Goal: Information Seeking & Learning: Check status

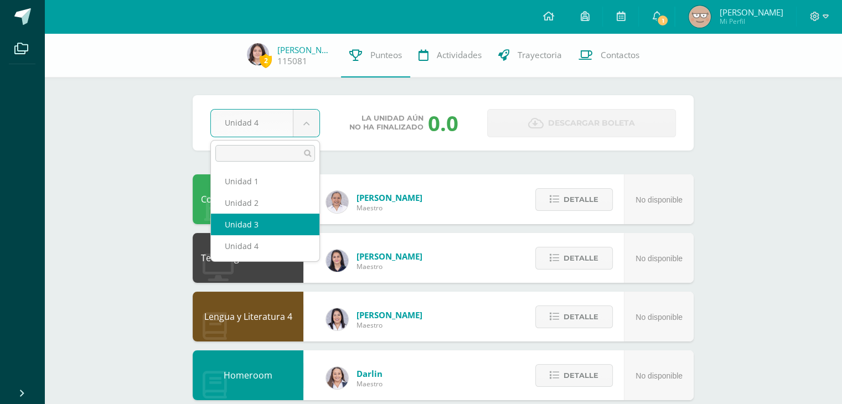
select select "Unidad 3"
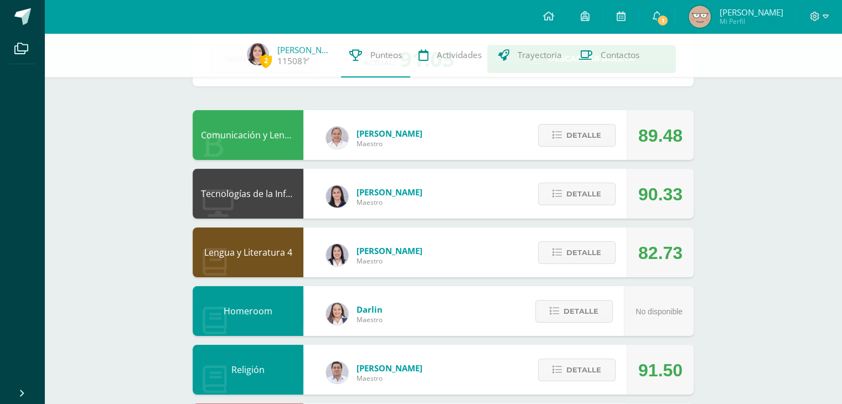
scroll to position [69, 0]
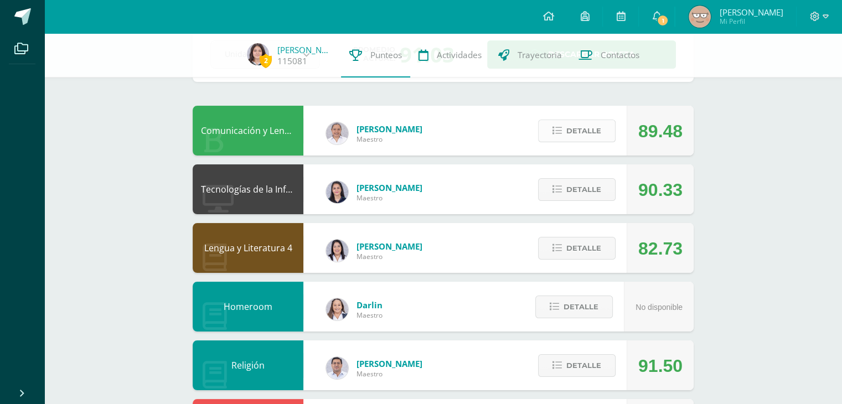
click at [577, 136] on span "Detalle" at bounding box center [584, 131] width 35 height 20
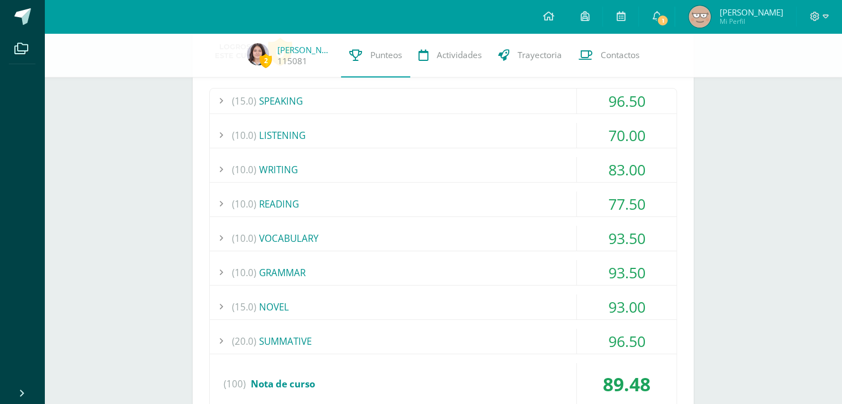
scroll to position [201, 0]
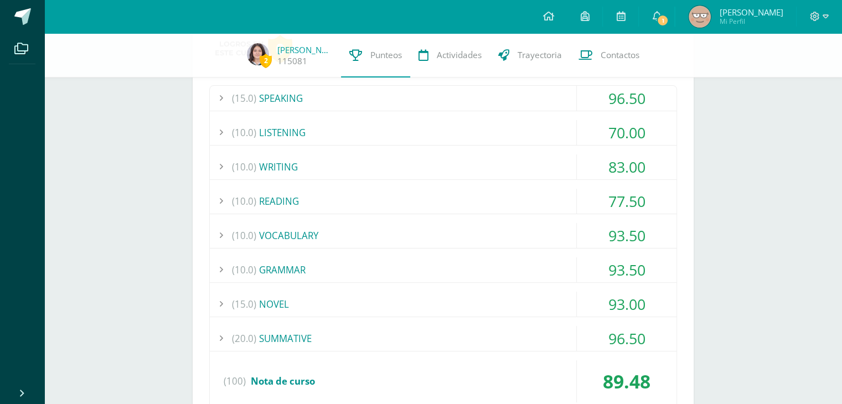
click at [538, 335] on div "(20.0) SUMMATIVE" at bounding box center [443, 338] width 467 height 25
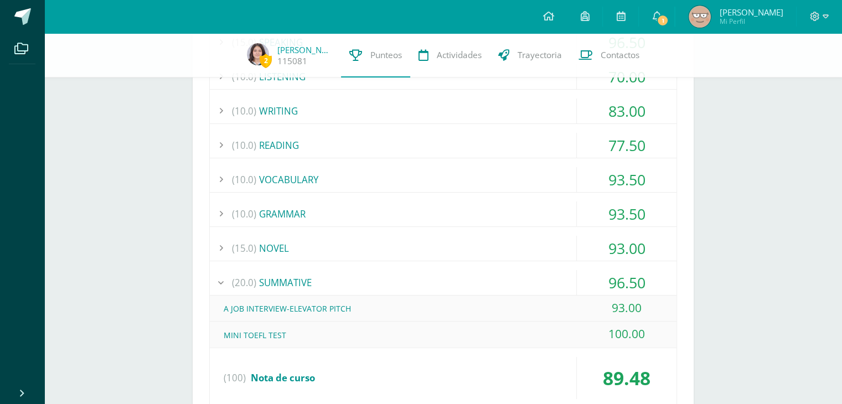
scroll to position [267, 0]
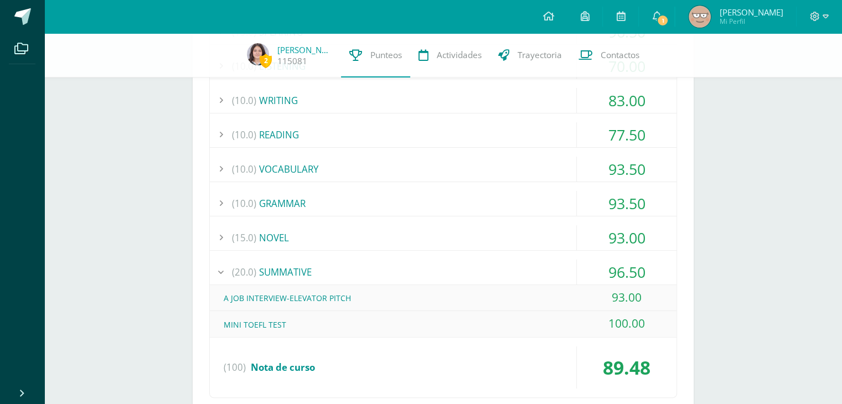
click at [478, 274] on div "(20.0) SUMMATIVE" at bounding box center [443, 272] width 467 height 25
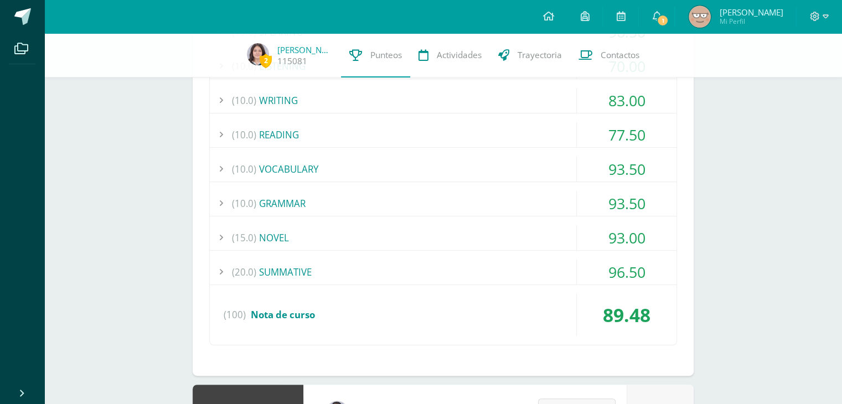
click at [512, 244] on div "(15.0) NOVEL" at bounding box center [443, 237] width 467 height 25
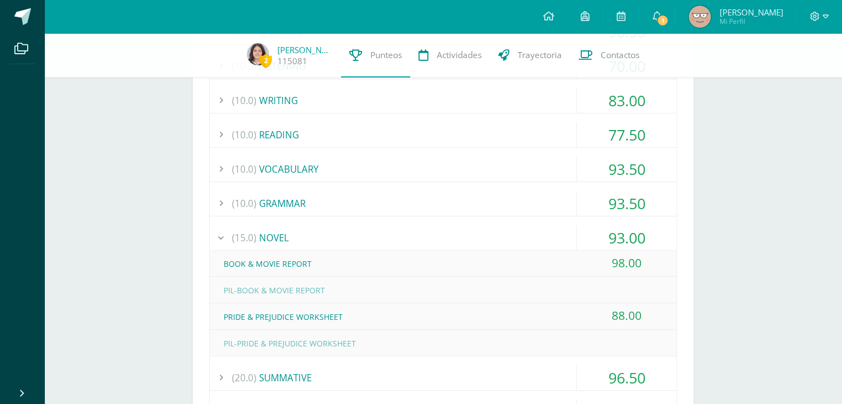
click at [512, 244] on div "(15.0) NOVEL" at bounding box center [443, 237] width 467 height 25
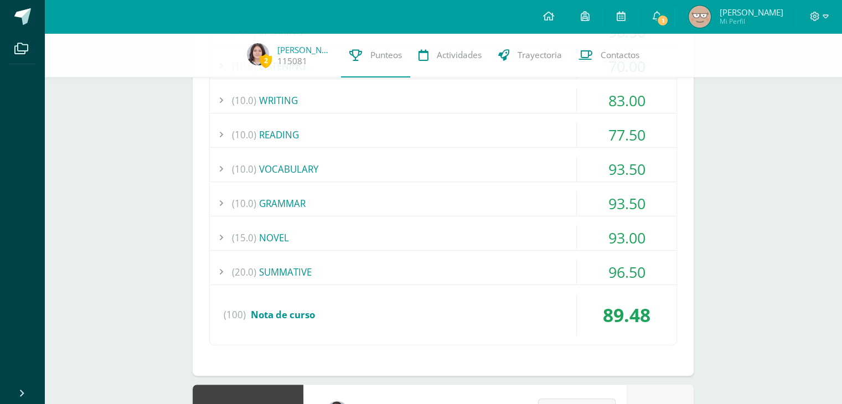
click at [501, 205] on div "(10.0) GRAMMAR" at bounding box center [443, 203] width 467 height 25
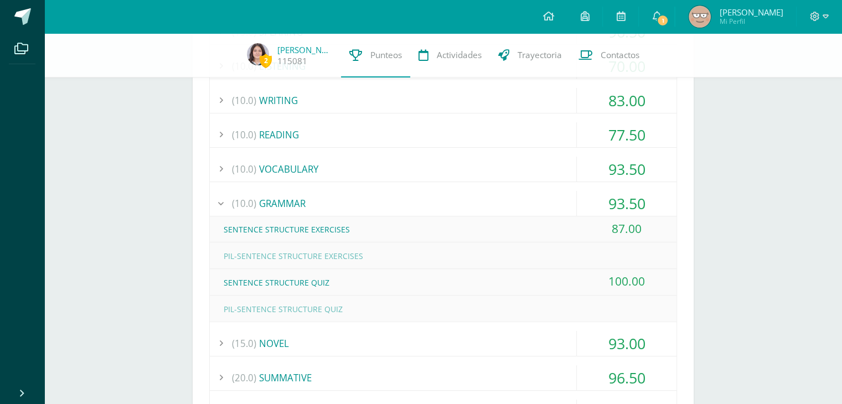
click at [501, 205] on div "(10.0) GRAMMAR" at bounding box center [443, 203] width 467 height 25
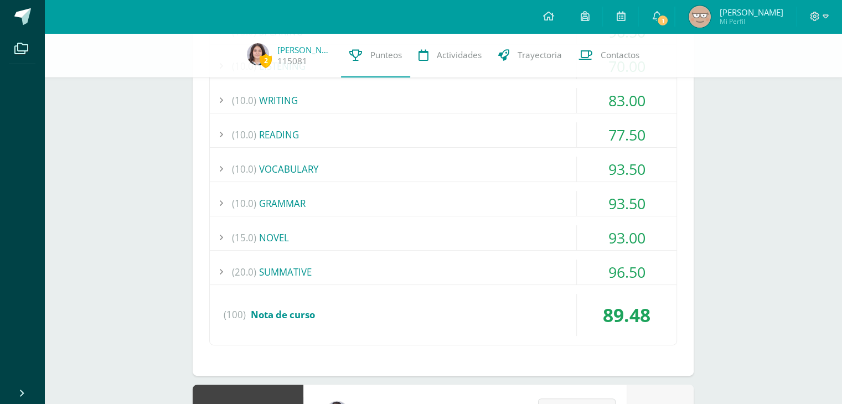
click at [539, 185] on div "(15.0) SPEAKING 96.50 U.S.A. INDEPENDENCE DAY 100.00" at bounding box center [443, 182] width 468 height 327
click at [525, 169] on div "(10.0) VOCABULARY" at bounding box center [443, 169] width 467 height 25
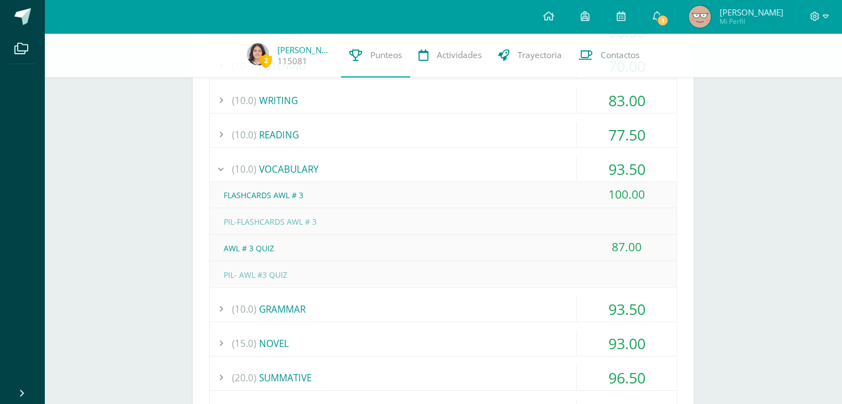
click at [525, 169] on div "(10.0) VOCABULARY" at bounding box center [443, 169] width 467 height 25
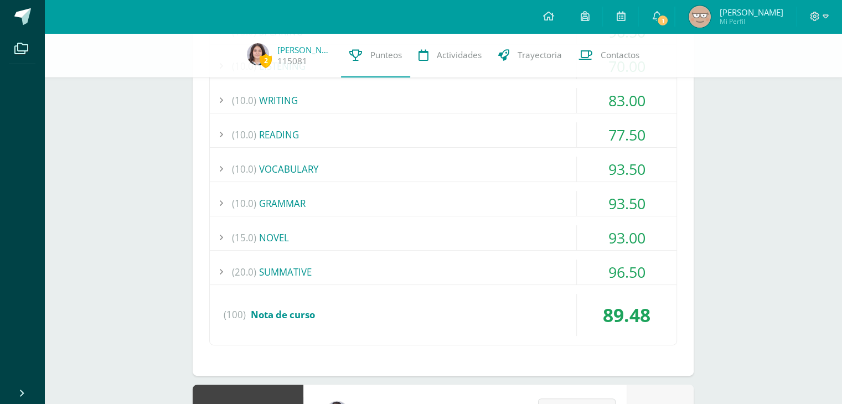
click at [514, 134] on div "(10.0) READING" at bounding box center [443, 134] width 467 height 25
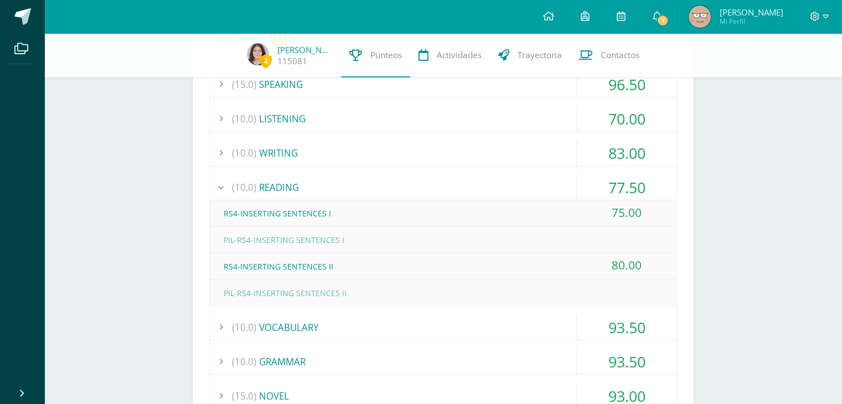
scroll to position [214, 0]
click at [499, 183] on div "(10.0) READING" at bounding box center [443, 188] width 467 height 25
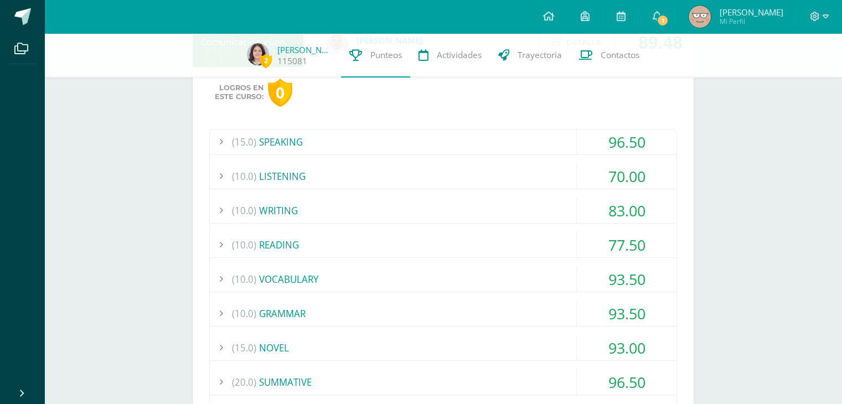
scroll to position [159, 0]
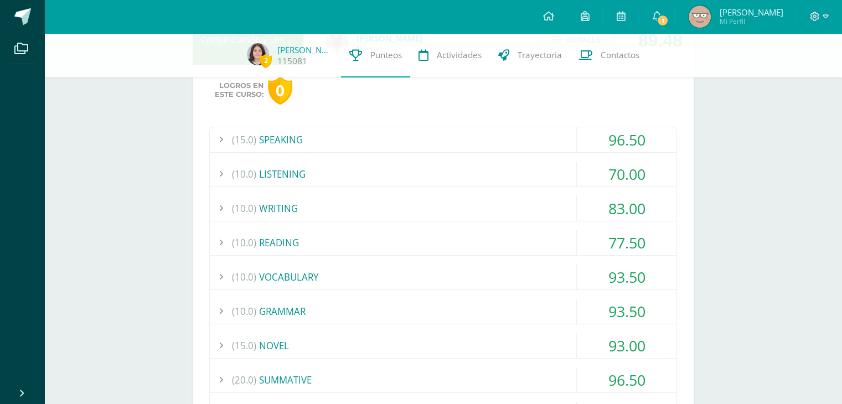
click at [486, 169] on div "(10.0) LISTENING" at bounding box center [443, 174] width 467 height 25
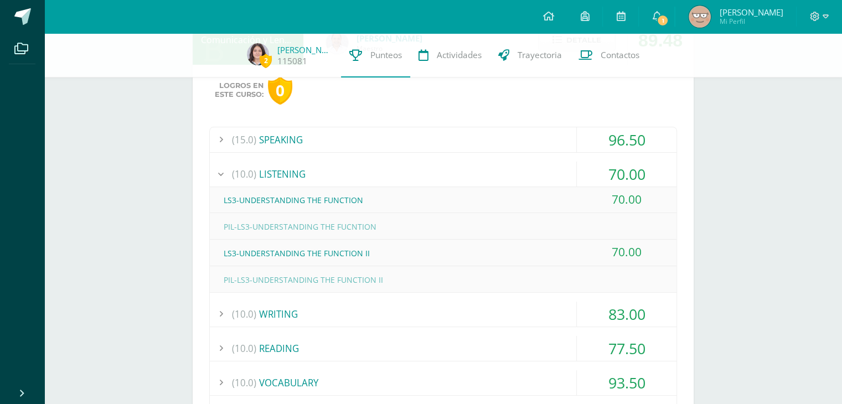
click at [486, 169] on div "(10.0) LISTENING" at bounding box center [443, 174] width 467 height 25
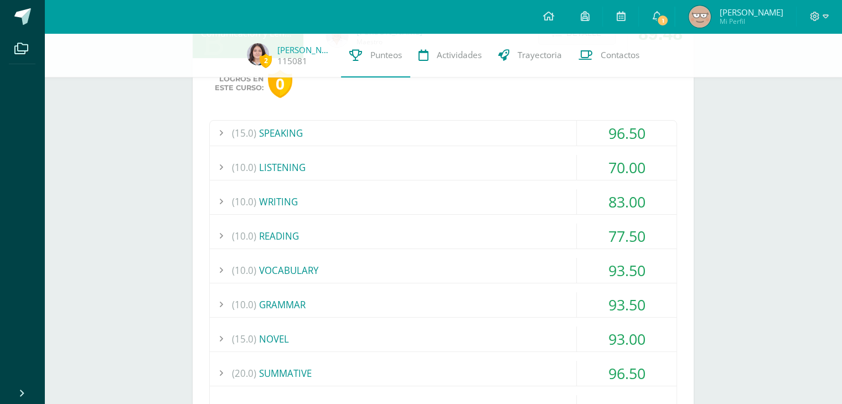
scroll to position [0, 0]
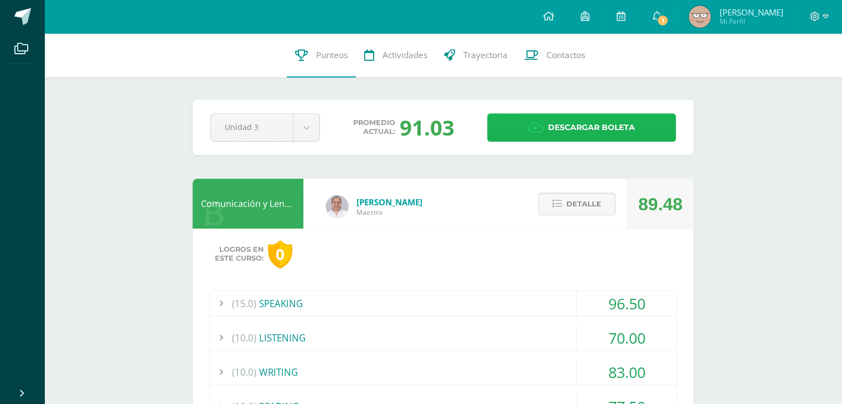
click at [587, 120] on span "Descargar boleta" at bounding box center [591, 127] width 87 height 27
click at [374, 151] on div "Pendiente Unidad 3 Unidad 1 Unidad 2 Unidad 3 Unidad 4 Promedio actual: 91.03 D…" at bounding box center [443, 127] width 501 height 55
click at [552, 203] on button "Detalle" at bounding box center [577, 204] width 78 height 23
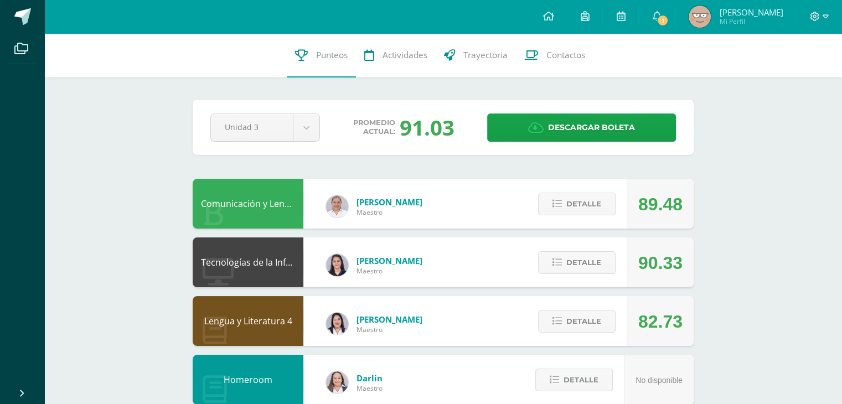
click at [711, 13] on img at bounding box center [700, 17] width 22 height 22
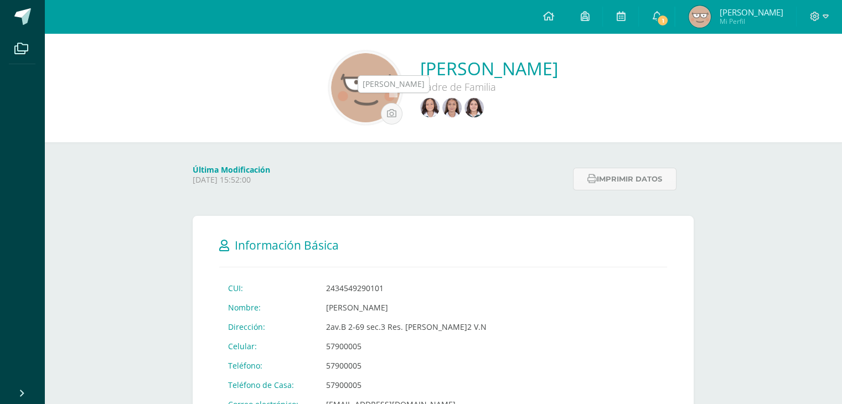
click at [442, 111] on img at bounding box center [451, 107] width 19 height 19
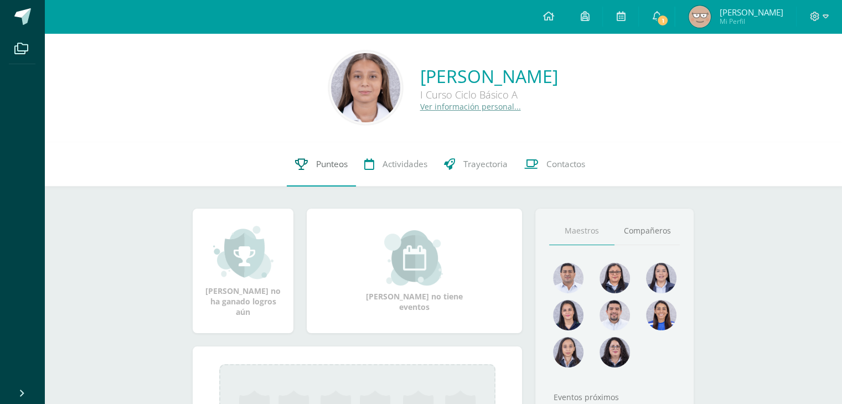
click at [307, 162] on link "Punteos" at bounding box center [321, 164] width 69 height 44
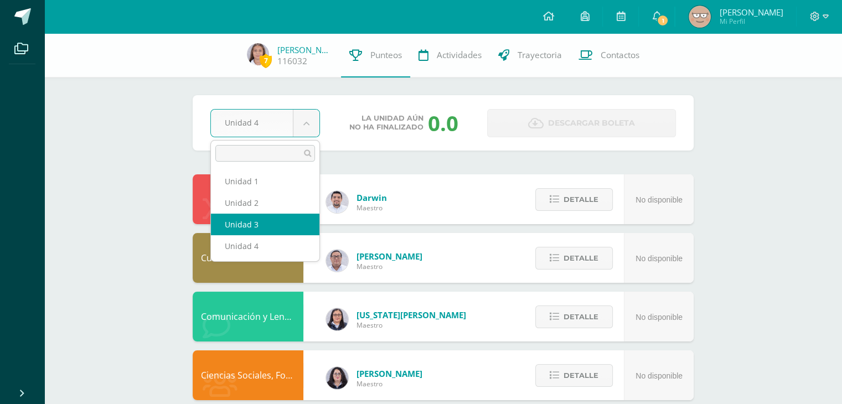
select select "Unidad 3"
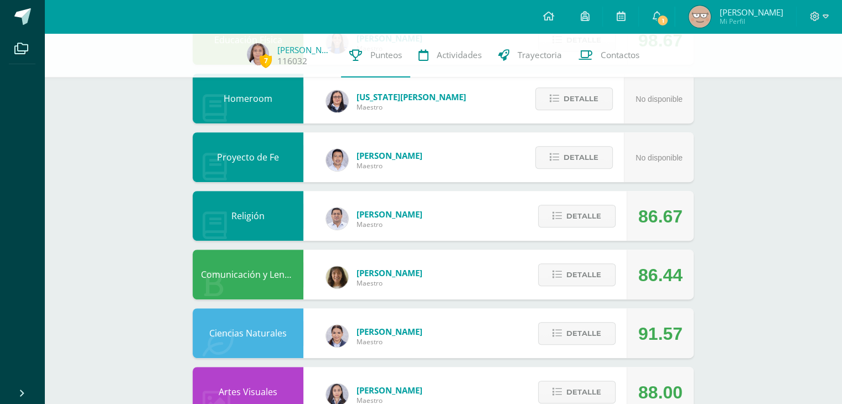
scroll to position [516, 0]
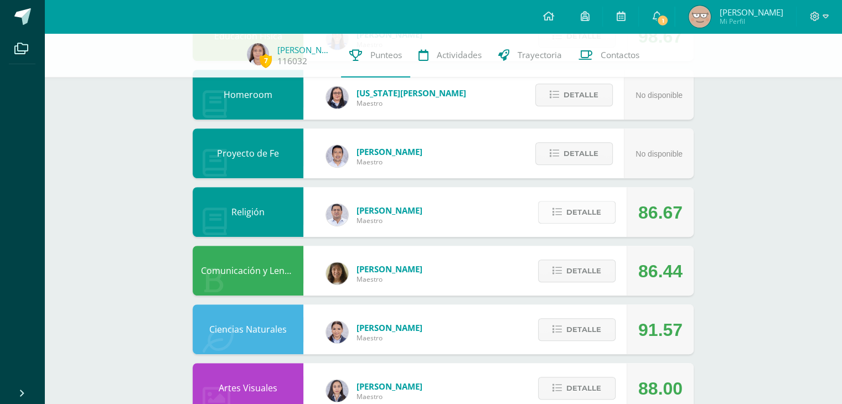
click at [583, 206] on span "Detalle" at bounding box center [584, 212] width 35 height 20
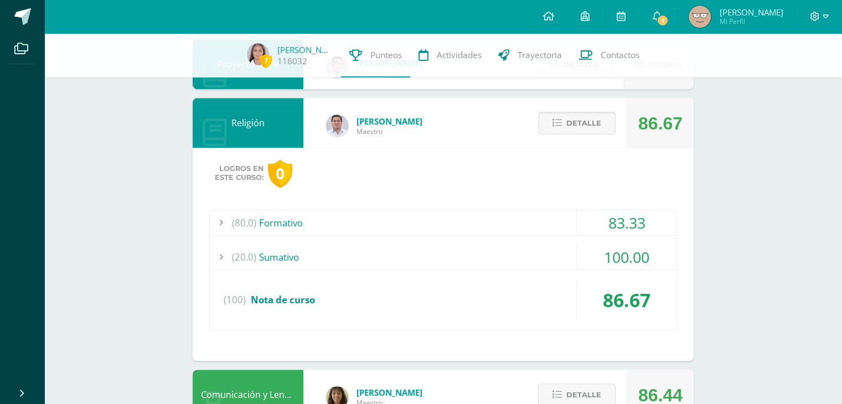
scroll to position [611, 0]
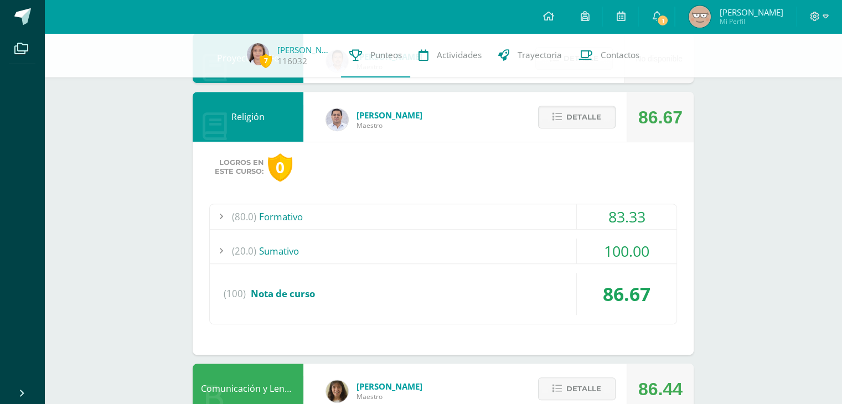
click at [560, 249] on div "(20.0) [GEOGRAPHIC_DATA]" at bounding box center [443, 251] width 467 height 25
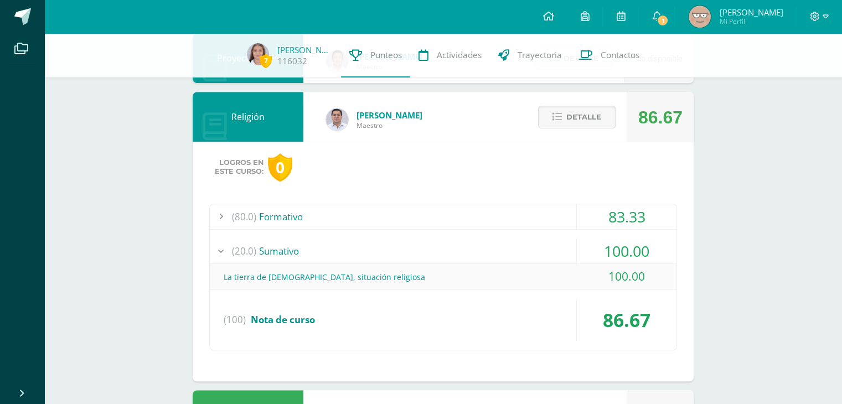
click at [560, 249] on div "(20.0) [GEOGRAPHIC_DATA]" at bounding box center [443, 251] width 467 height 25
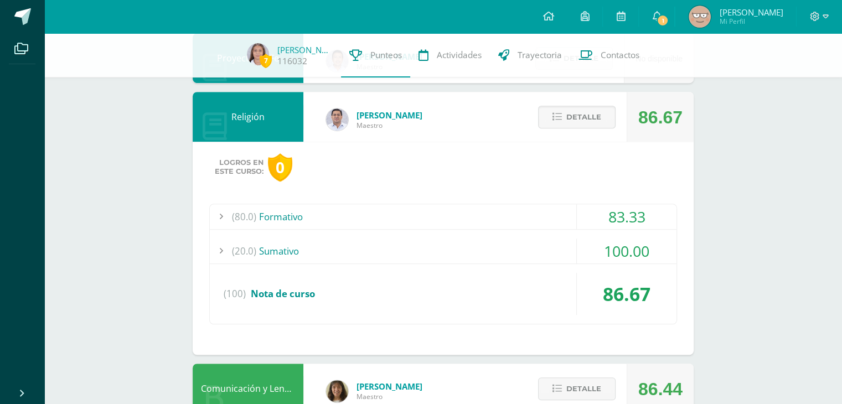
click at [556, 131] on div "Detalle" at bounding box center [574, 117] width 105 height 50
click at [564, 126] on button "Detalle" at bounding box center [577, 117] width 78 height 23
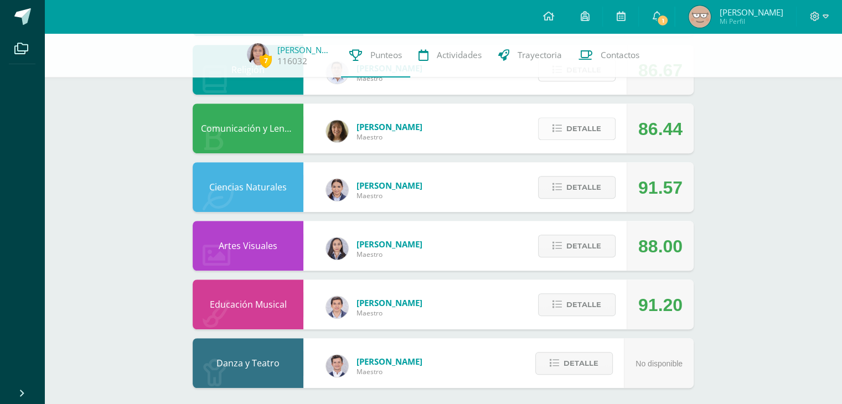
scroll to position [665, 0]
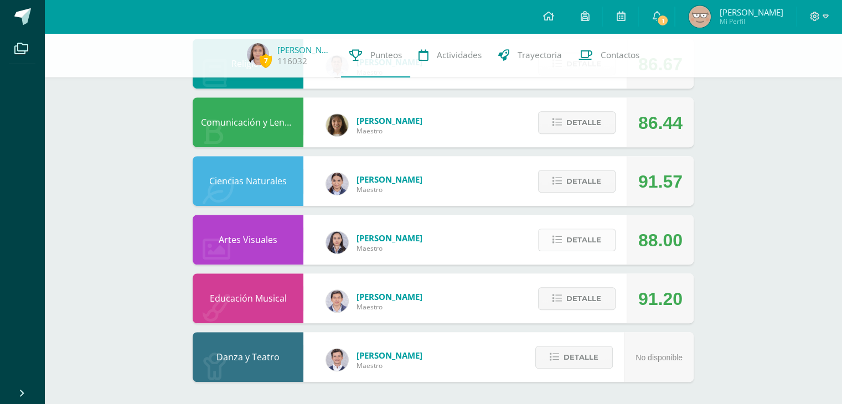
click at [584, 245] on span "Detalle" at bounding box center [584, 240] width 35 height 20
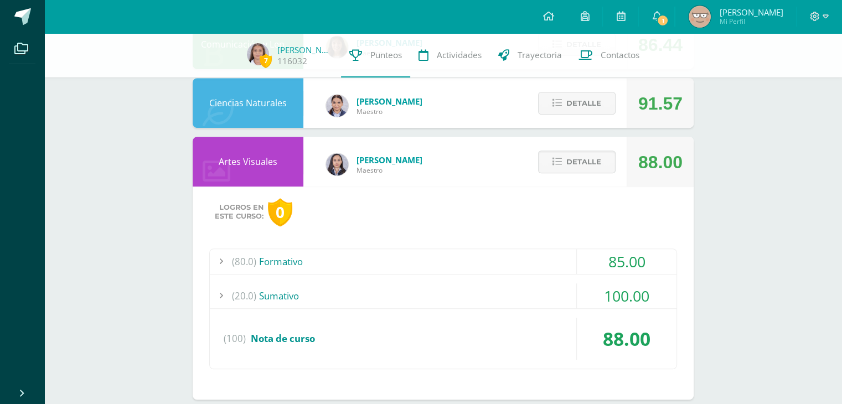
scroll to position [742, 0]
drag, startPoint x: 560, startPoint y: 280, endPoint x: 534, endPoint y: 290, distance: 27.4
click at [534, 290] on div "(80.0) Formativo 85.00 Círculo Cromático 98.00" at bounding box center [443, 309] width 468 height 121
click at [534, 290] on div "(20.0) [GEOGRAPHIC_DATA]" at bounding box center [443, 296] width 467 height 25
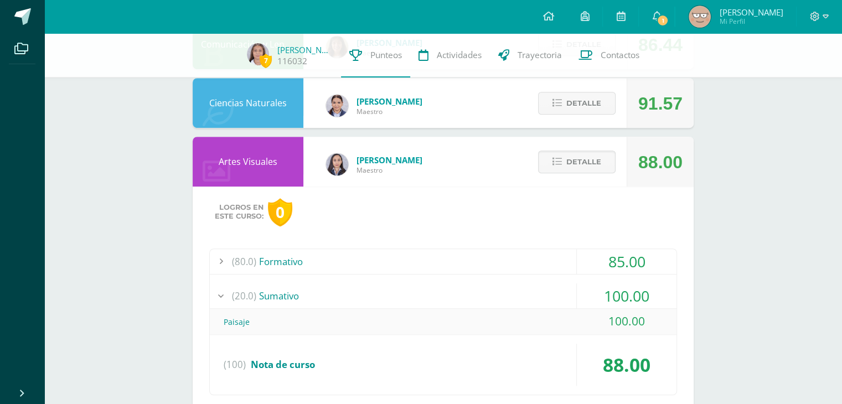
click at [534, 290] on div "(20.0) Sumativo" at bounding box center [443, 296] width 467 height 25
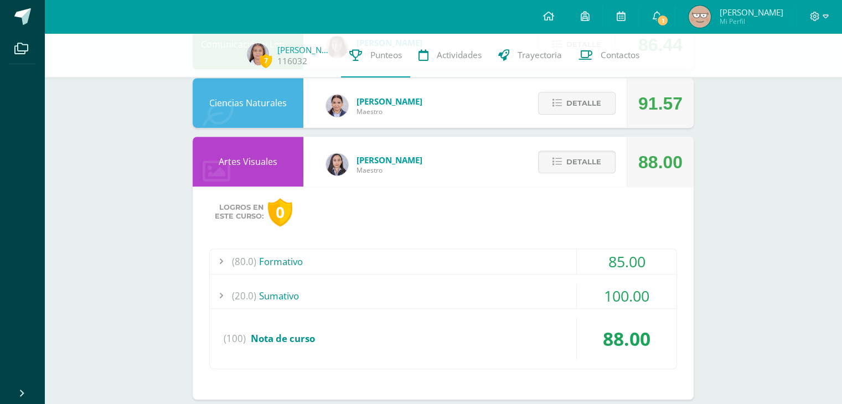
click at [524, 256] on div "(80.0) Formativo" at bounding box center [443, 261] width 467 height 25
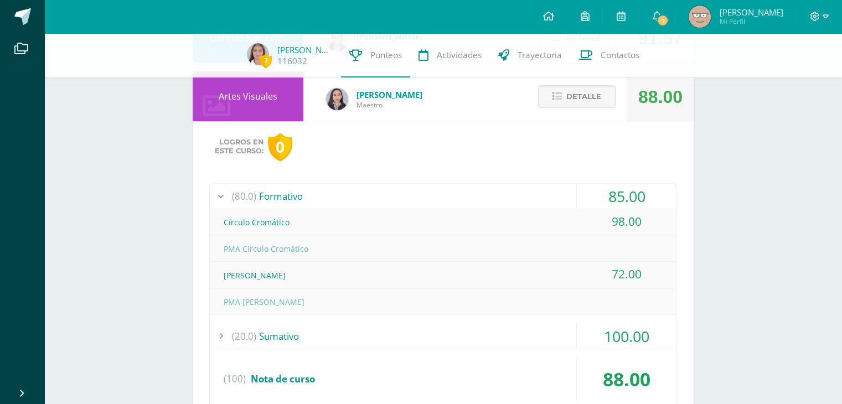
scroll to position [813, 0]
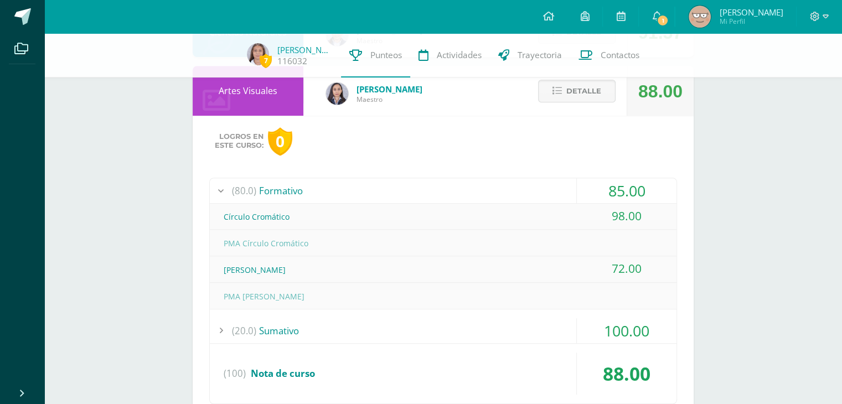
click at [506, 274] on div "Van Gogh" at bounding box center [443, 270] width 467 height 25
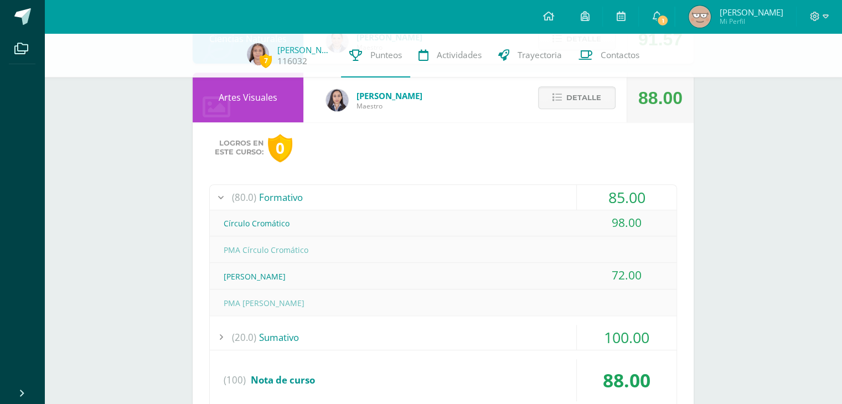
scroll to position [805, 0]
click at [574, 102] on span "Detalle" at bounding box center [584, 99] width 35 height 20
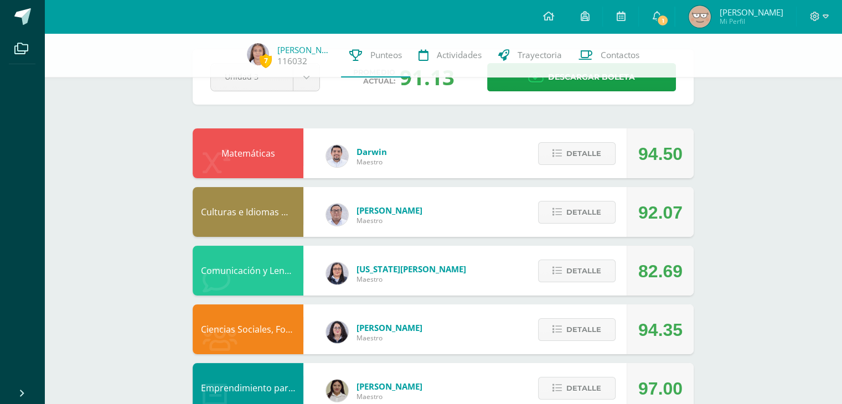
scroll to position [0, 0]
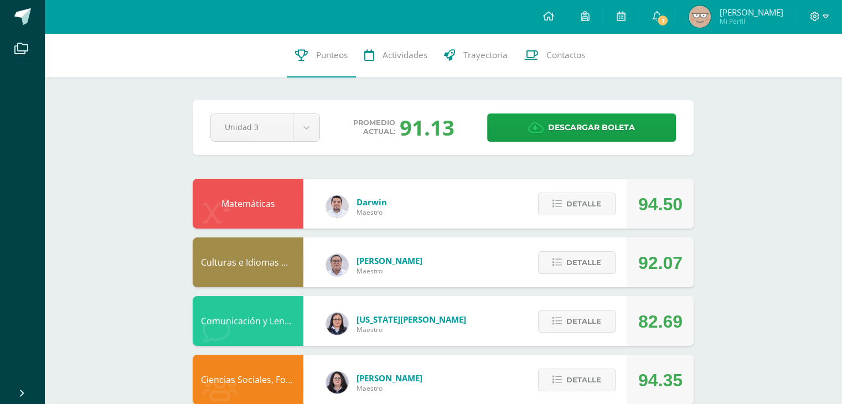
click at [711, 9] on img at bounding box center [700, 17] width 22 height 22
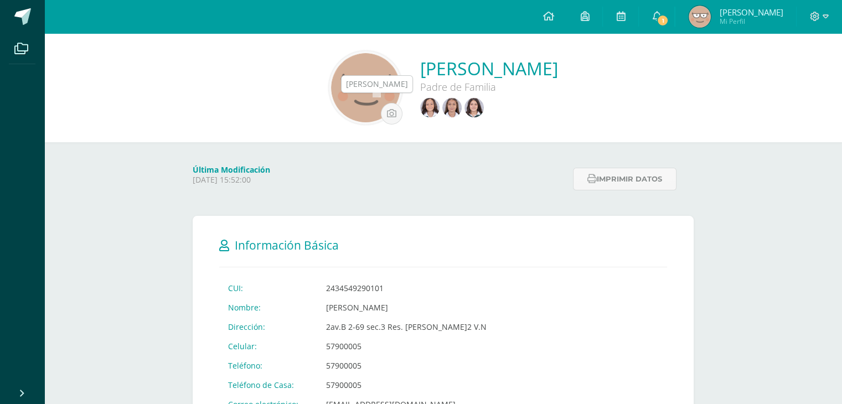
click at [420, 112] on link at bounding box center [431, 109] width 22 height 22
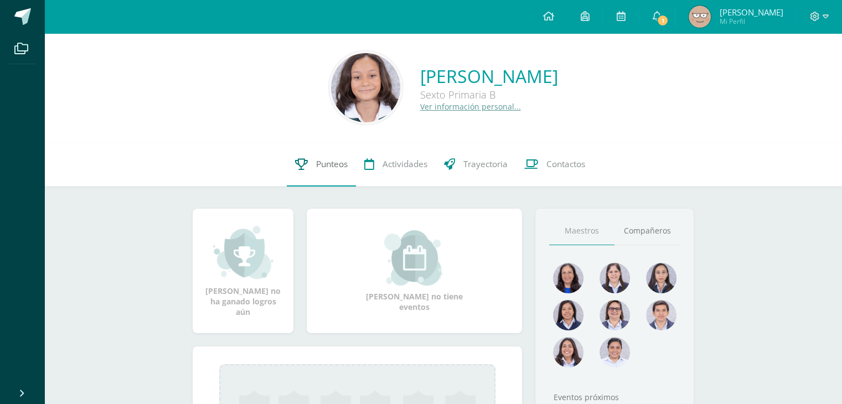
click at [310, 176] on link "Punteos" at bounding box center [321, 164] width 69 height 44
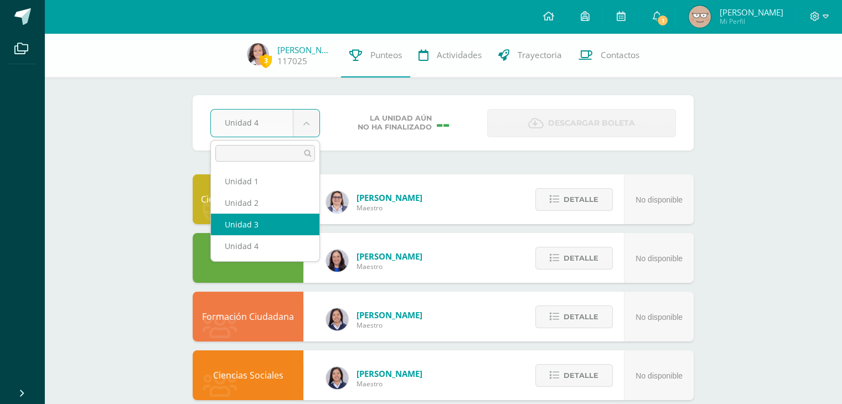
select select "Unidad 3"
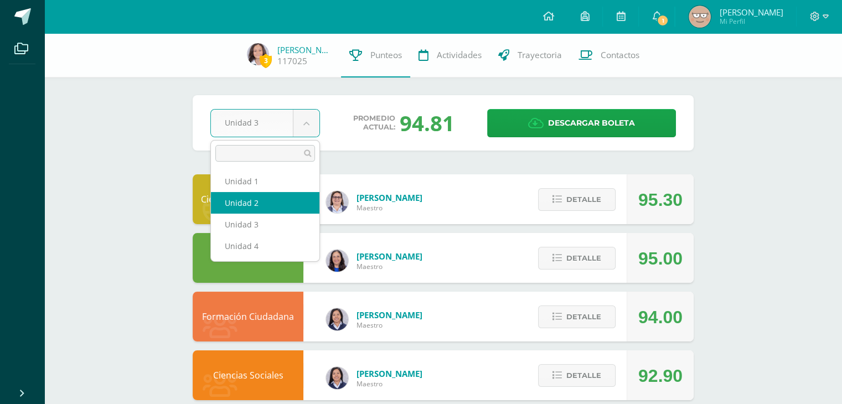
select select "Unidad 2"
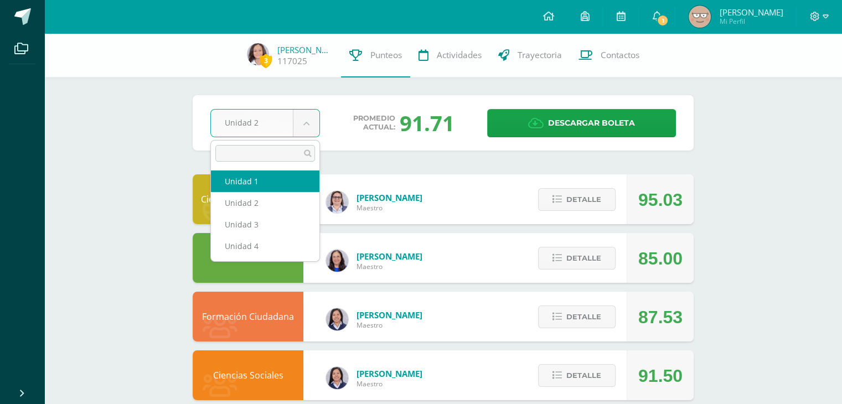
select select "Unidad 1"
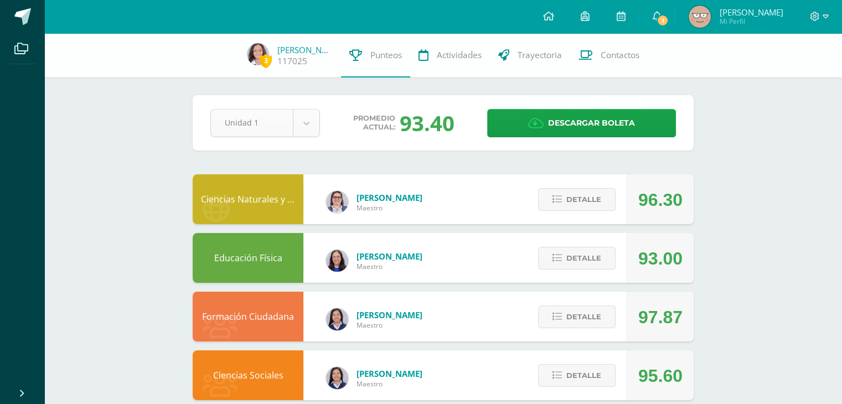
drag, startPoint x: 300, startPoint y: 150, endPoint x: 313, endPoint y: 131, distance: 22.9
click at [313, 131] on div "Pendiente Unidad 1 Unidad 1 Unidad 2 Unidad 3 Unidad 4 Promedio actual: 93.40 D…" at bounding box center [443, 122] width 501 height 55
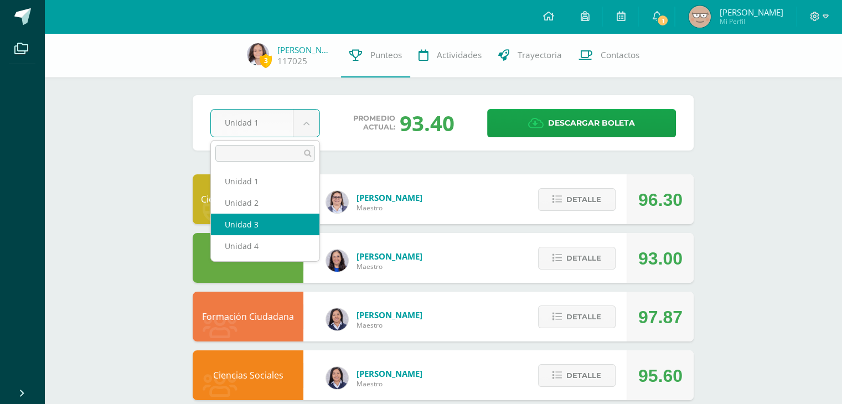
select select "Unidad 3"
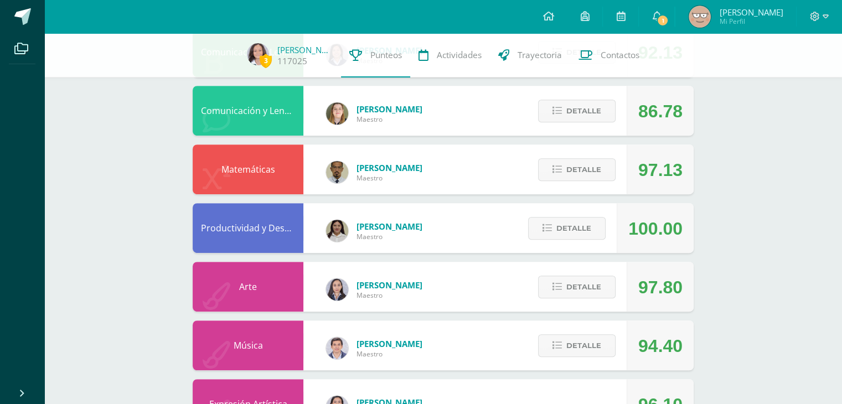
scroll to position [490, 0]
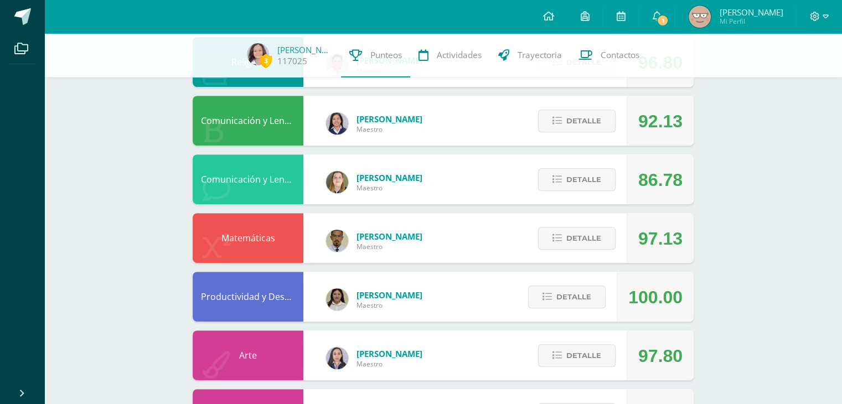
click at [578, 193] on div "Detalle" at bounding box center [574, 180] width 105 height 50
click at [585, 184] on span "Detalle" at bounding box center [584, 179] width 35 height 20
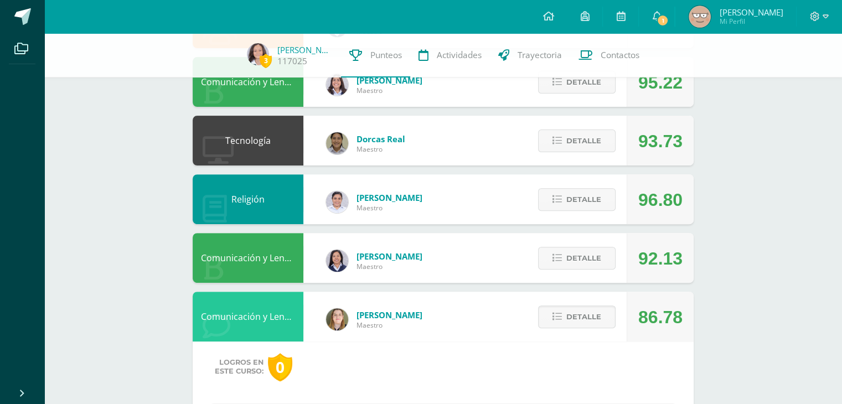
scroll to position [351, 0]
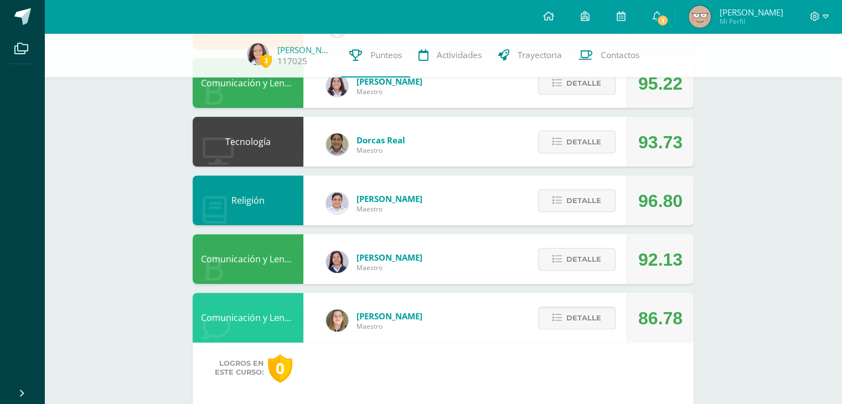
click at [580, 320] on span "Detalle" at bounding box center [584, 318] width 35 height 20
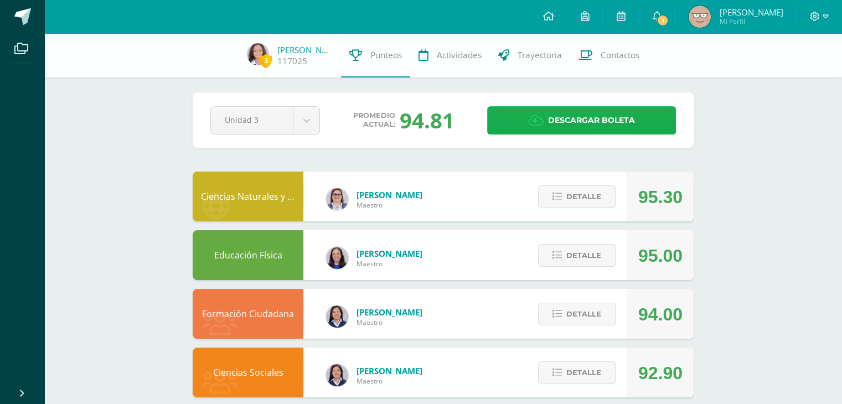
scroll to position [0, 0]
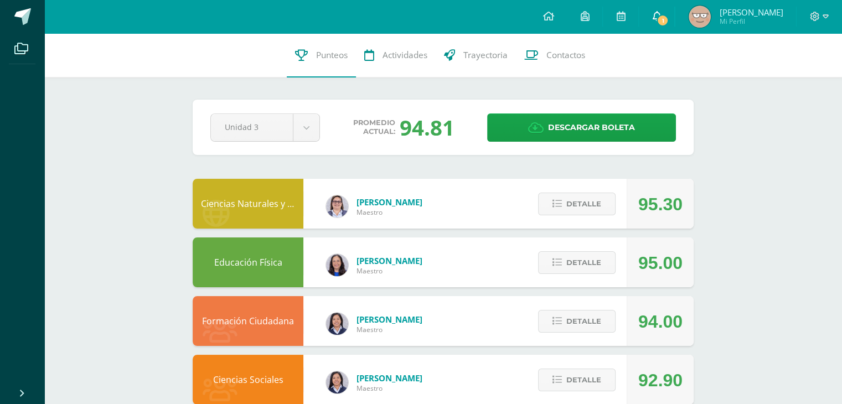
click at [669, 23] on span "1" at bounding box center [663, 20] width 12 height 12
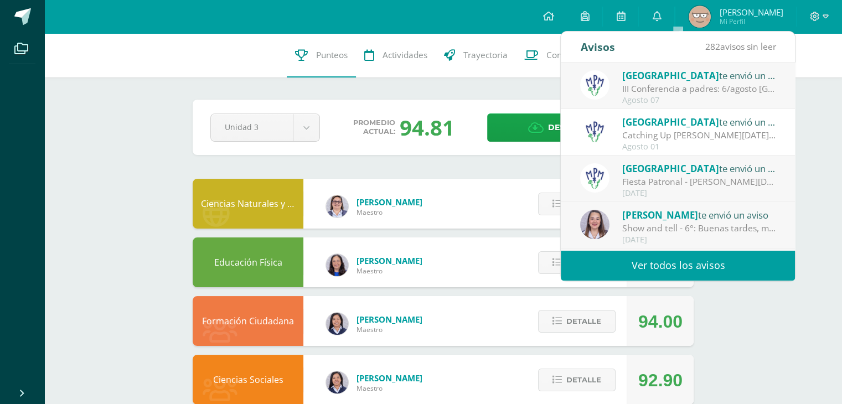
scroll to position [52, 0]
